Goal: Navigation & Orientation: Understand site structure

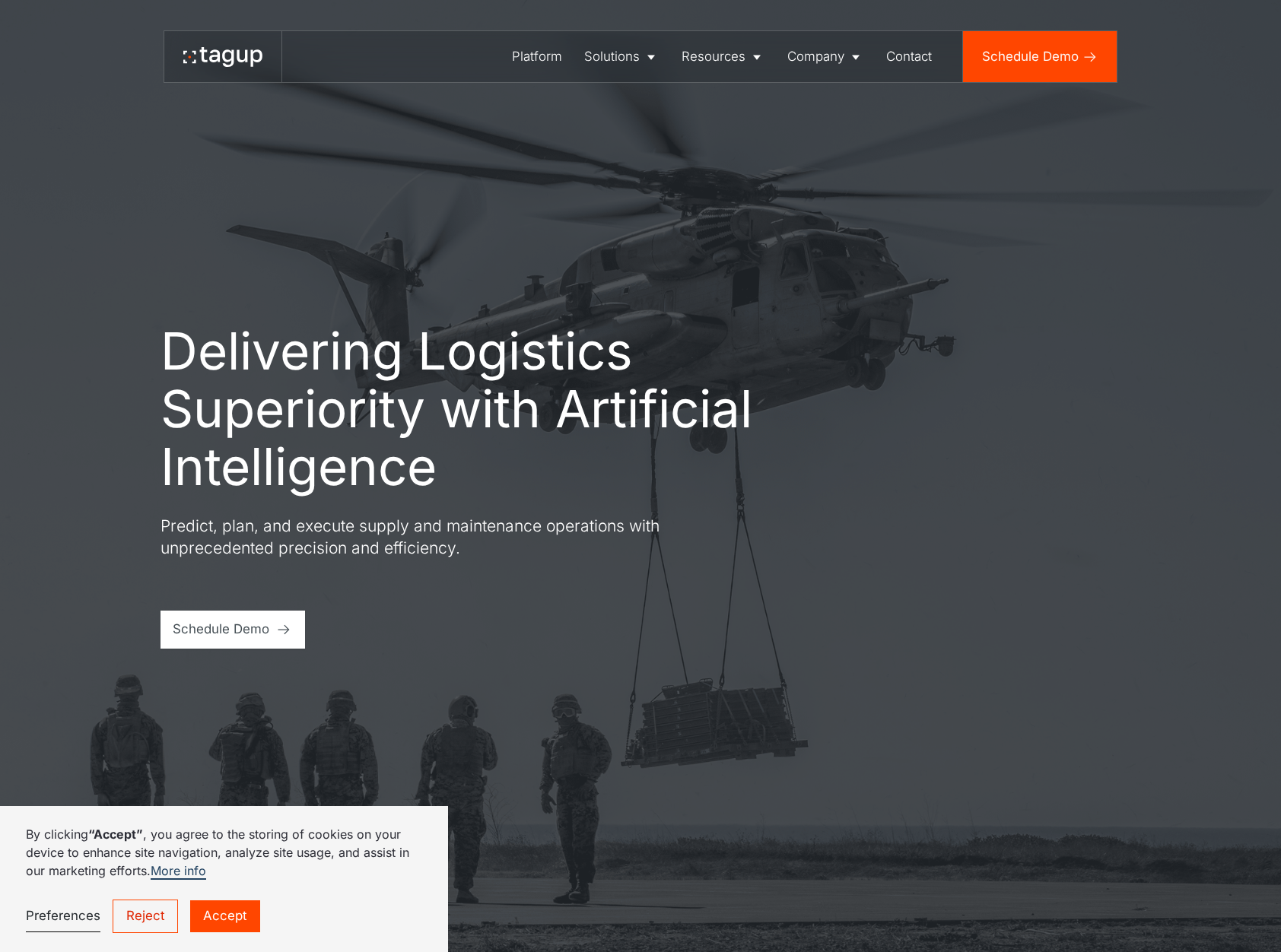
click at [213, 908] on link "Accept" at bounding box center [225, 916] width 70 height 32
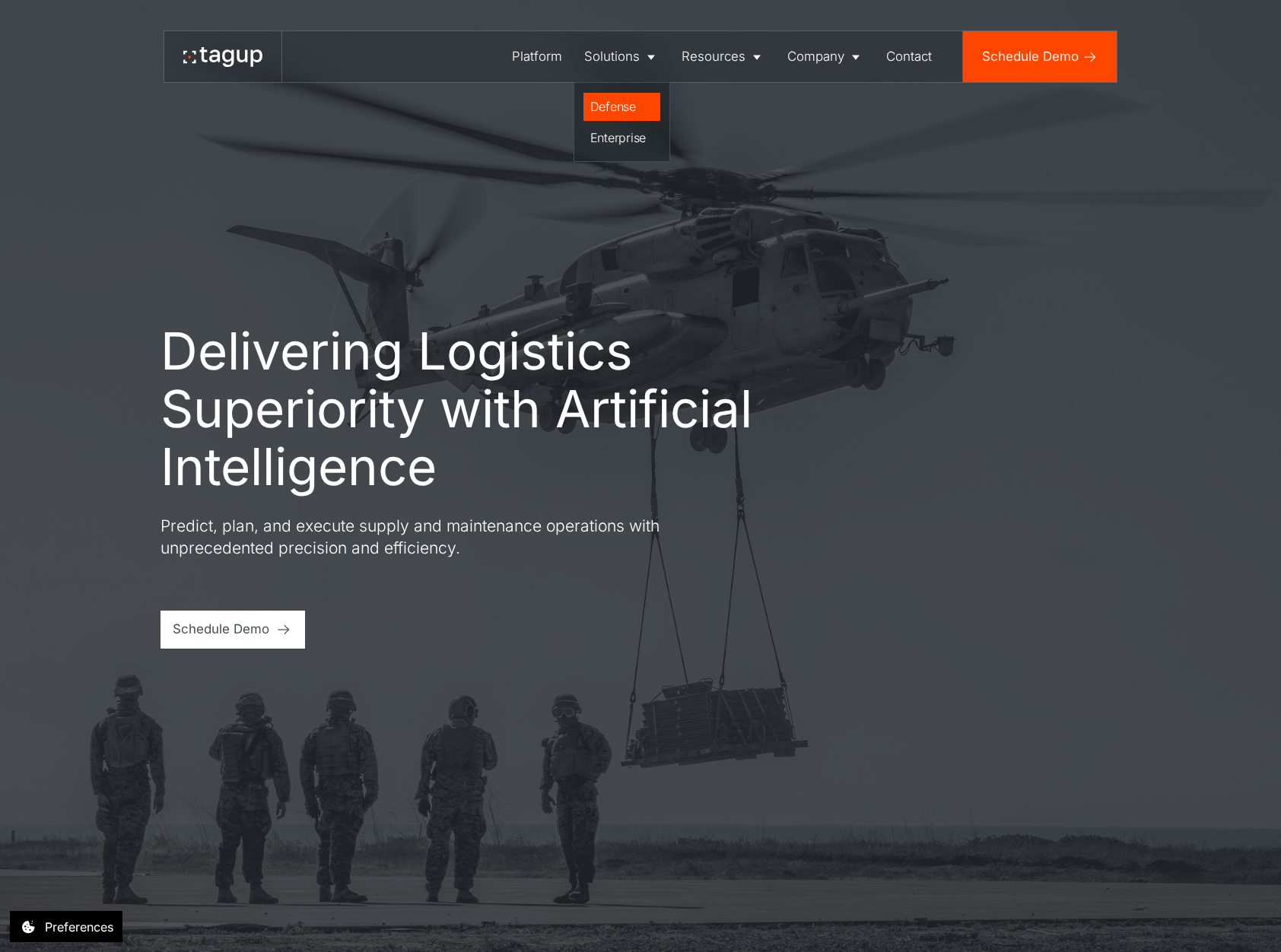
click at [627, 101] on div "Defense" at bounding box center [622, 106] width 64 height 18
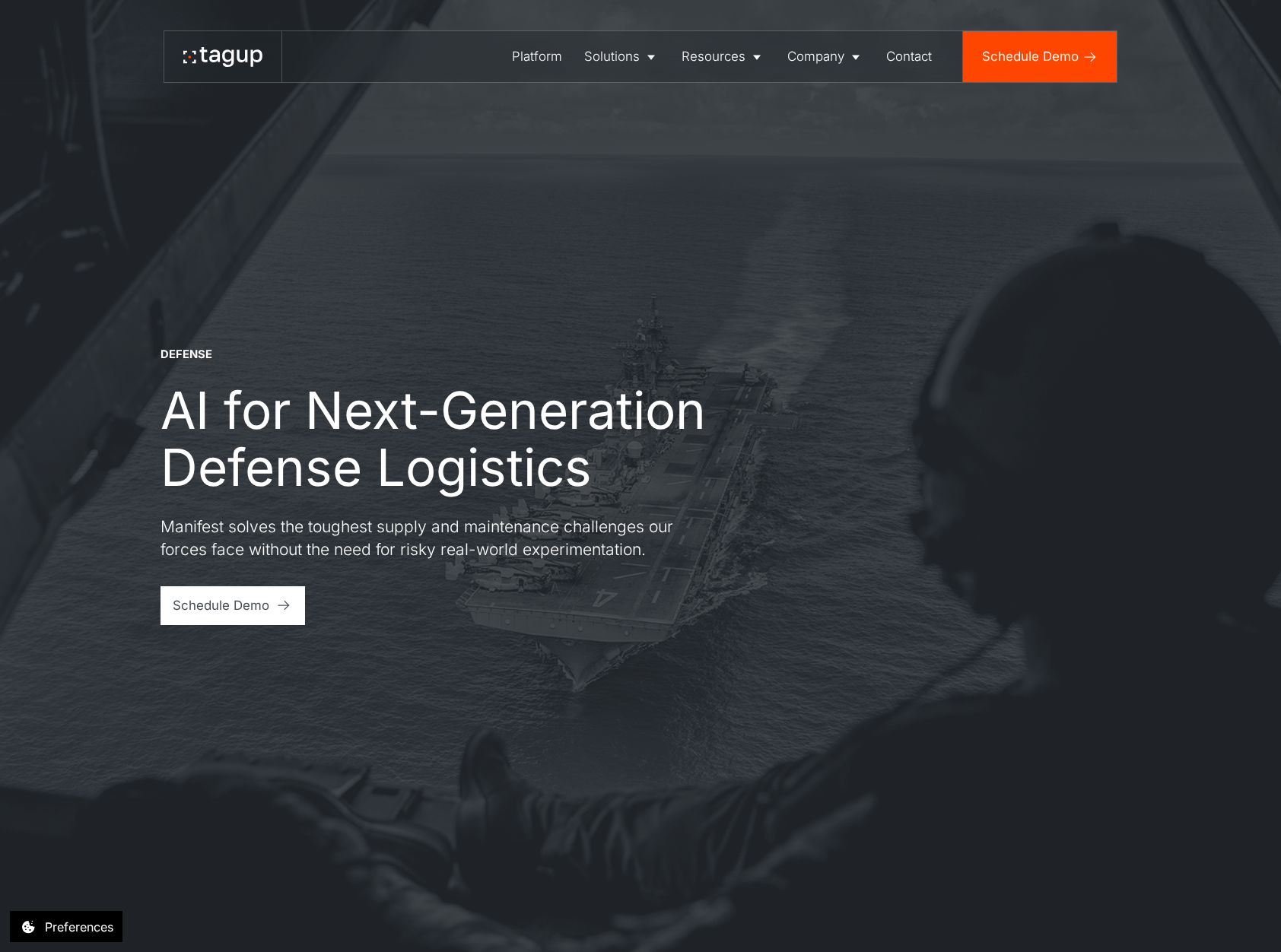
click at [227, 67] on div at bounding box center [222, 57] width 79 height 25
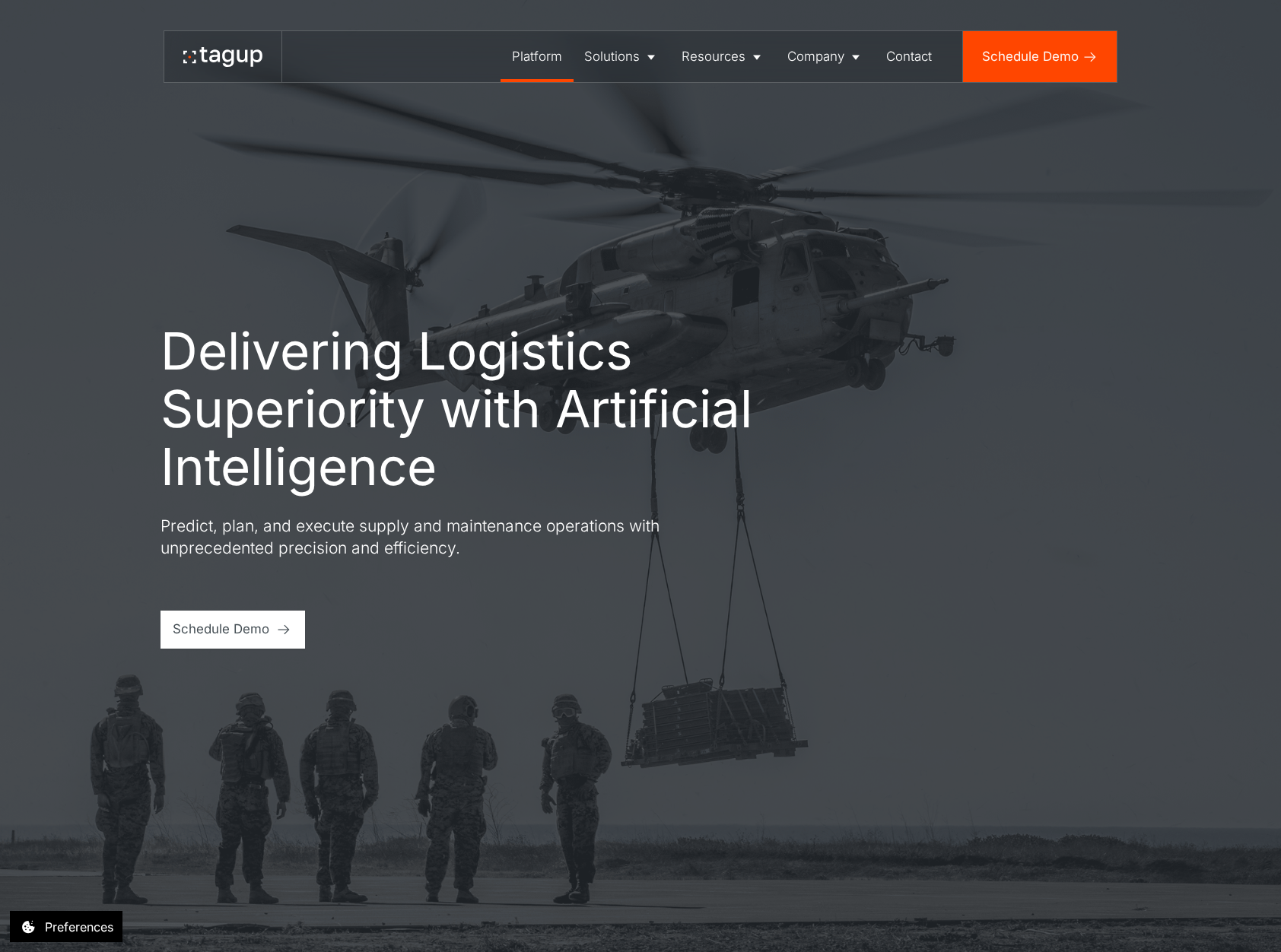
click at [538, 61] on div "Platform" at bounding box center [537, 57] width 50 height 19
